Goal: Transaction & Acquisition: Subscribe to service/newsletter

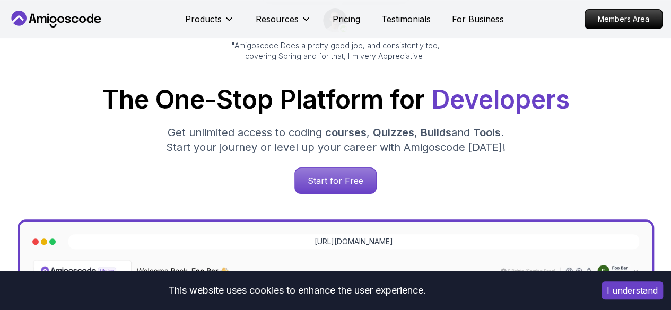
scroll to position [121, 0]
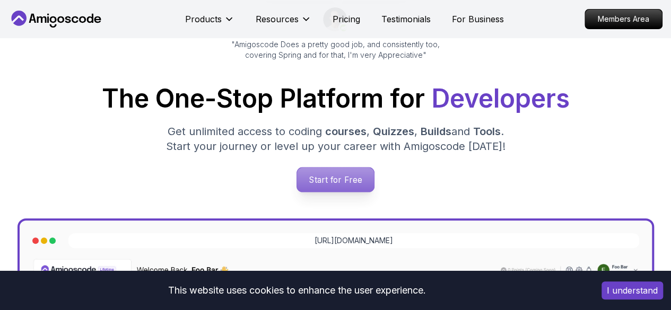
click at [325, 170] on div "Start for Free" at bounding box center [335, 180] width 654 height 27
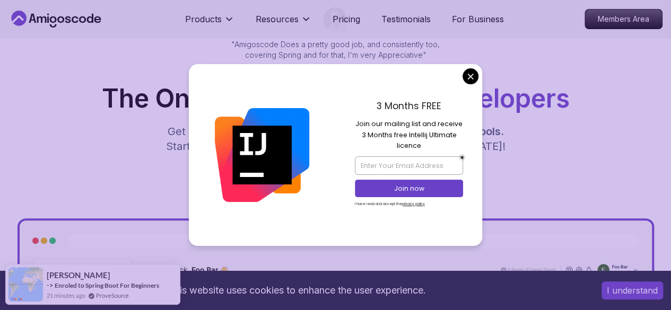
scroll to position [150, 0]
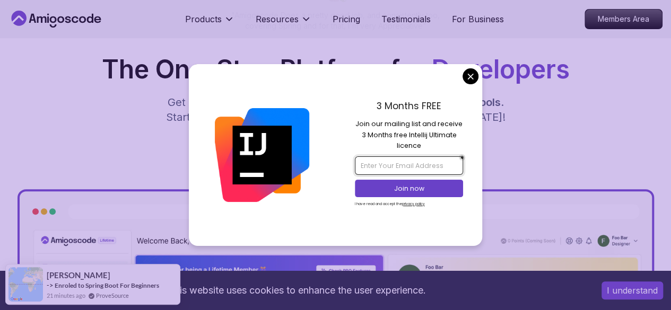
click at [419, 168] on input "email" at bounding box center [409, 166] width 108 height 18
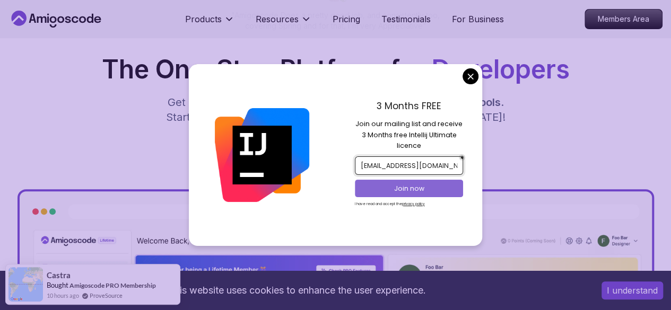
type input "[EMAIL_ADDRESS][DOMAIN_NAME]"
click at [413, 186] on p "Join now" at bounding box center [409, 189] width 88 height 10
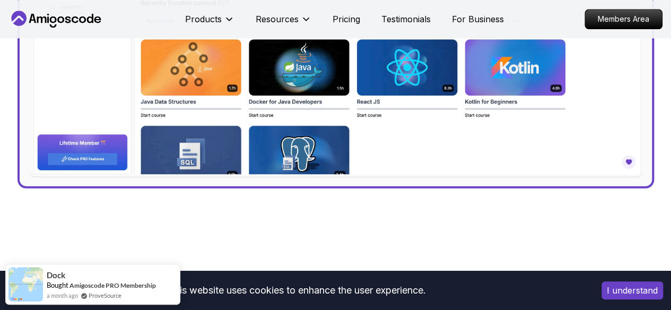
scroll to position [465, 0]
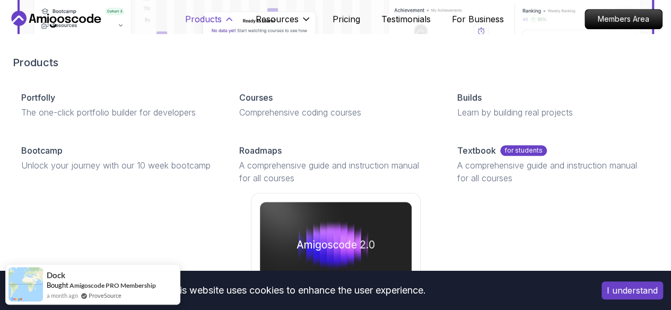
click at [224, 19] on icon at bounding box center [229, 19] width 11 height 11
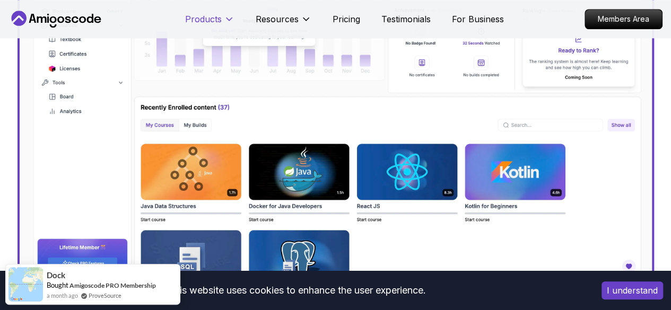
click at [214, 18] on p "Products" at bounding box center [203, 19] width 37 height 13
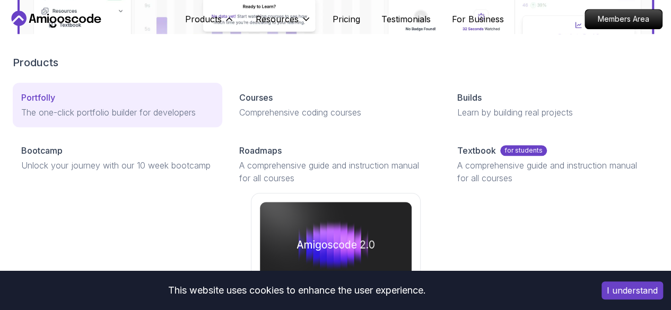
scroll to position [501, 0]
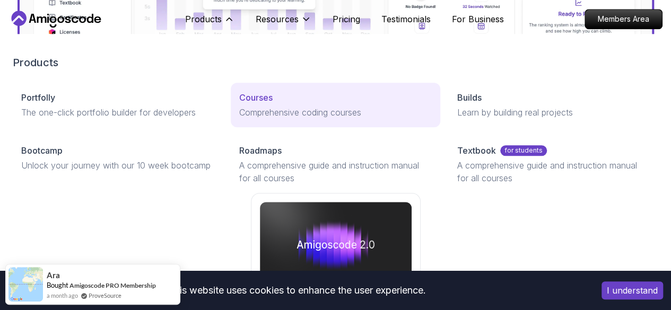
click at [239, 104] on p "Courses" at bounding box center [255, 97] width 33 height 13
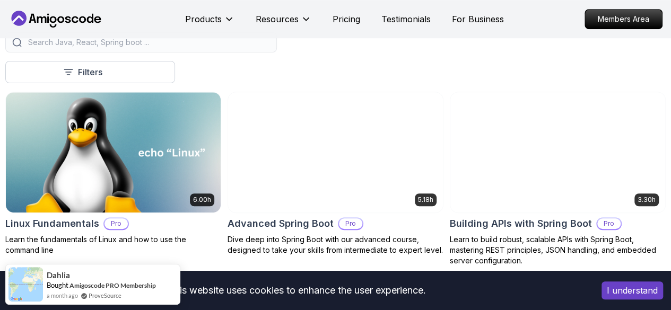
scroll to position [279, 0]
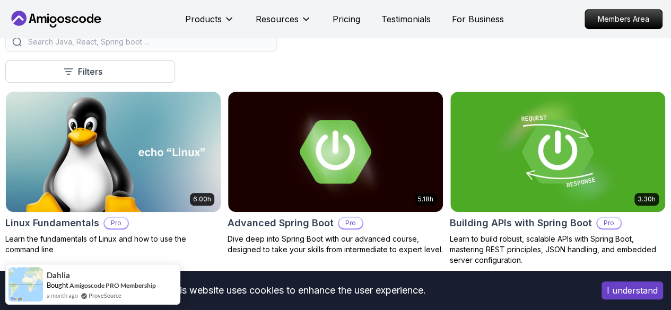
click at [0, 0] on button "Free" at bounding box center [0, 0] width 0 height 0
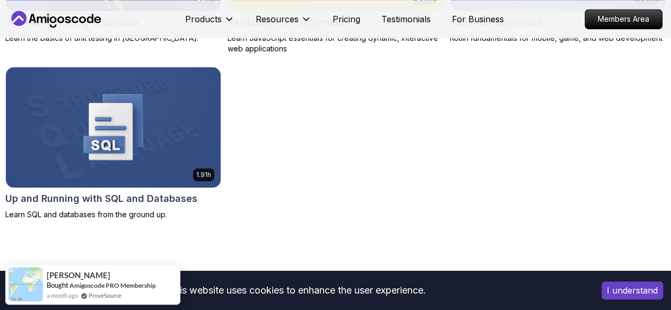
scroll to position [837, 0]
